Goal: Book appointment/travel/reservation

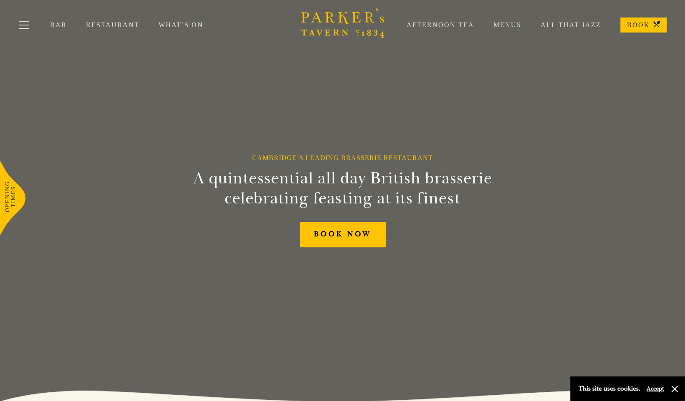
click at [174, 24] on link "What’s On" at bounding box center [191, 25] width 64 height 8
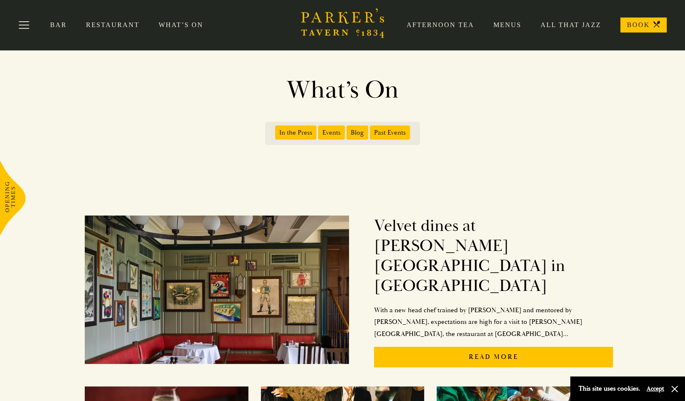
click at [507, 23] on link "Menus" at bounding box center [497, 25] width 47 height 8
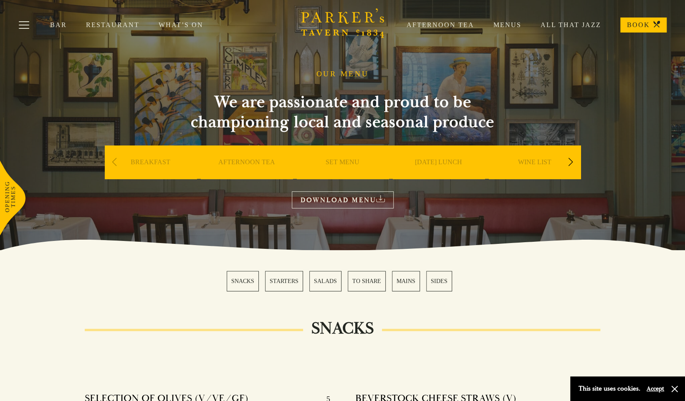
click at [569, 160] on div "Next slide" at bounding box center [570, 162] width 11 height 18
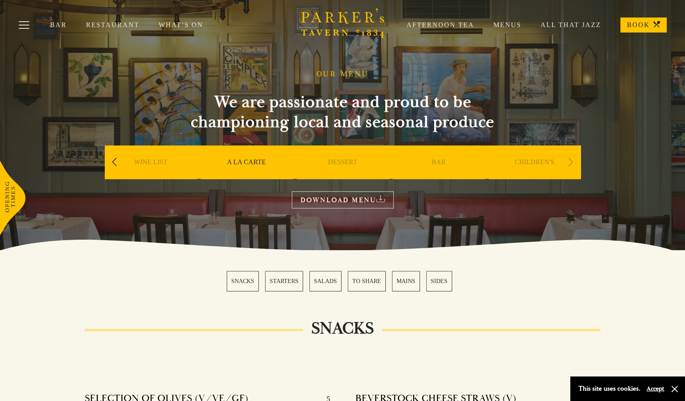
click at [114, 161] on div "Previous slide" at bounding box center [114, 162] width 11 height 18
click at [245, 159] on link "SUNDAY LUNCH" at bounding box center [246, 174] width 47 height 33
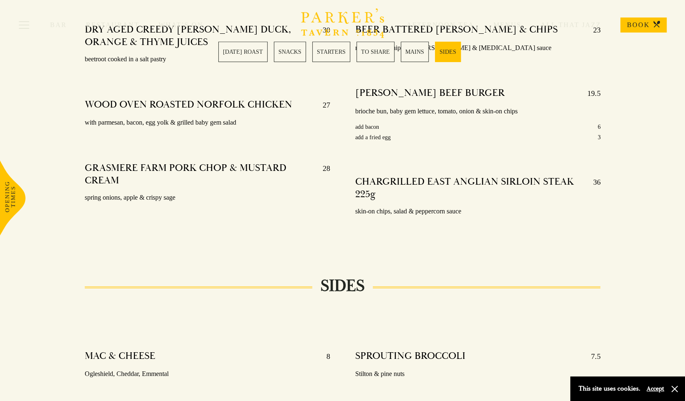
scroll to position [1627, 0]
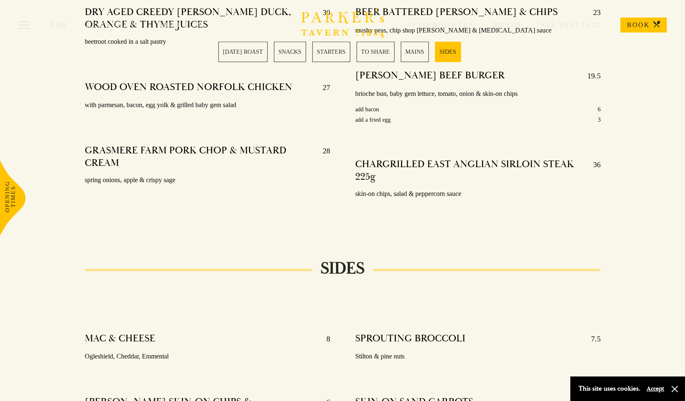
click at [241, 50] on link "SUNDAY ROAST" at bounding box center [242, 52] width 49 height 20
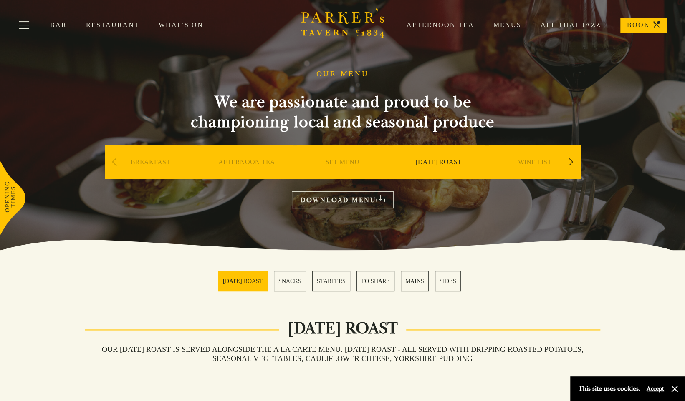
click at [114, 22] on link "Restaurant" at bounding box center [122, 25] width 73 height 8
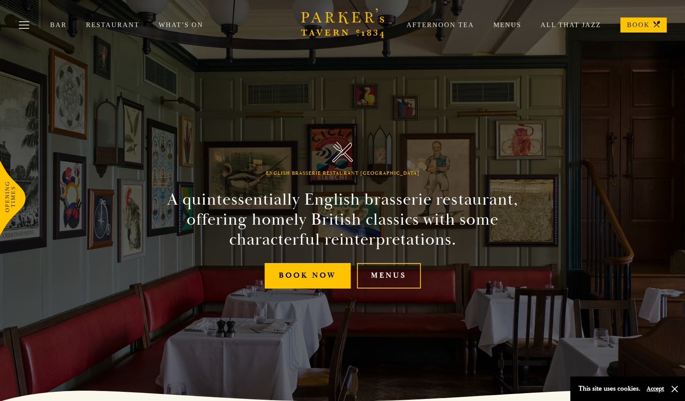
click at [641, 23] on link "BOOK" at bounding box center [643, 25] width 46 height 15
click at [27, 24] on button "Toggle navigation" at bounding box center [23, 26] width 35 height 35
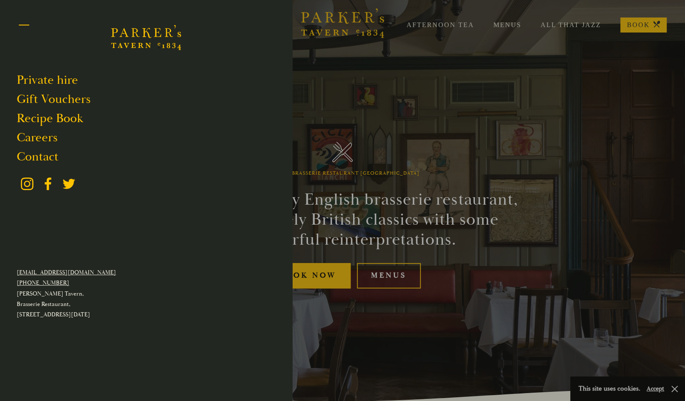
click at [27, 24] on button "Toggle navigation" at bounding box center [23, 26] width 35 height 35
